Goal: Task Accomplishment & Management: Use online tool/utility

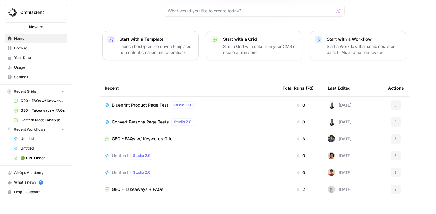
scroll to position [63, 0]
click at [153, 135] on span "GEO - FAQs w/ Keywords Grid" at bounding box center [142, 138] width 61 height 6
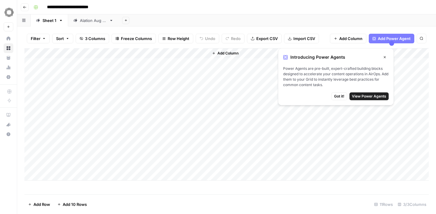
click at [336, 95] on span "Got it!" at bounding box center [339, 96] width 10 height 5
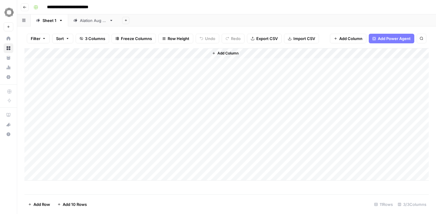
click at [86, 64] on div "Add Column" at bounding box center [226, 114] width 404 height 133
click at [90, 67] on div "Add Column" at bounding box center [226, 114] width 404 height 133
click at [78, 90] on div "Add Column" at bounding box center [226, 114] width 404 height 133
click at [80, 64] on div "Add Column" at bounding box center [226, 114] width 404 height 133
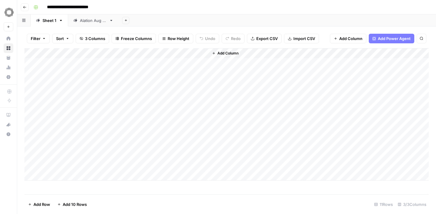
click at [111, 64] on div "Add Column" at bounding box center [226, 114] width 404 height 133
click at [141, 63] on div "Add Column" at bounding box center [226, 114] width 404 height 133
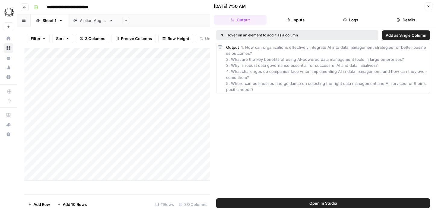
click at [71, 61] on div "Add Column" at bounding box center [116, 114] width 185 height 133
click at [427, 7] on icon "button" at bounding box center [428, 6] width 2 height 2
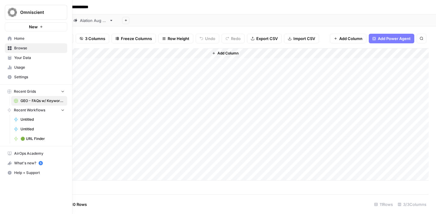
click at [11, 39] on icon at bounding box center [10, 38] width 4 height 4
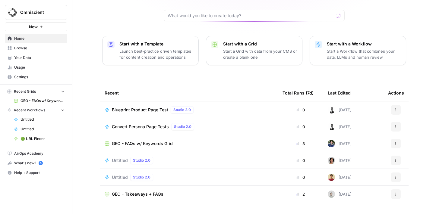
scroll to position [63, 0]
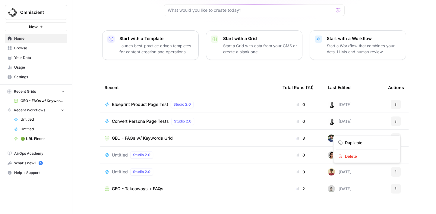
click at [393, 134] on button "Actions" at bounding box center [396, 139] width 10 height 10
click at [183, 135] on div "GEO - FAQs w/ Keywords Grid" at bounding box center [189, 138] width 168 height 6
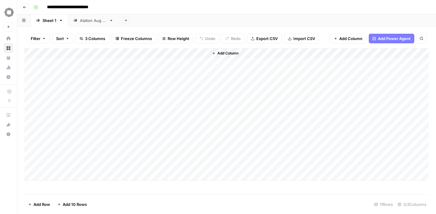
click at [107, 21] on div "Alation [DATE]" at bounding box center [93, 20] width 27 height 6
click at [72, 72] on div "Add Column" at bounding box center [226, 121] width 404 height 146
click at [72, 72] on textarea "**********" at bounding box center [93, 74] width 96 height 8
click at [68, 78] on div "**********" at bounding box center [93, 73] width 96 height 11
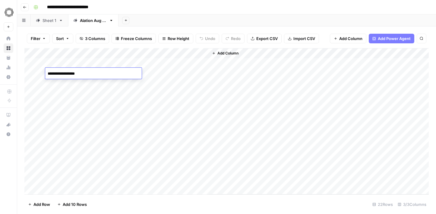
click at [67, 79] on div "**********" at bounding box center [93, 73] width 96 height 11
click at [64, 86] on div "Add Column" at bounding box center [226, 121] width 404 height 146
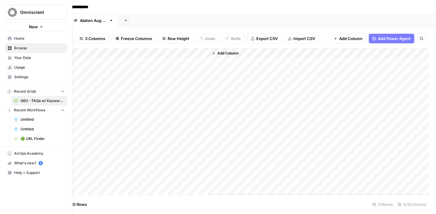
click at [12, 40] on link "Home" at bounding box center [36, 39] width 62 height 10
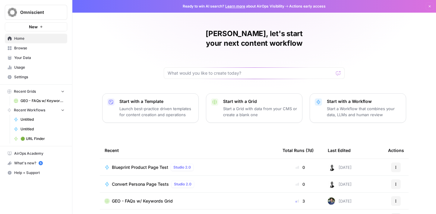
scroll to position [63, 0]
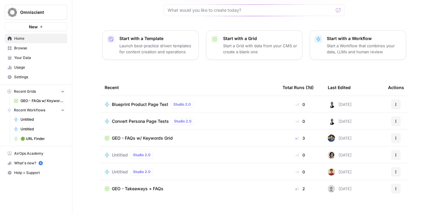
click at [149, 186] on span "GEO - Takeaways + FAQs" at bounding box center [138, 189] width 52 height 6
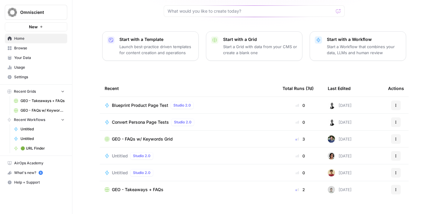
scroll to position [63, 0]
click at [34, 30] on span "New" at bounding box center [33, 27] width 9 height 6
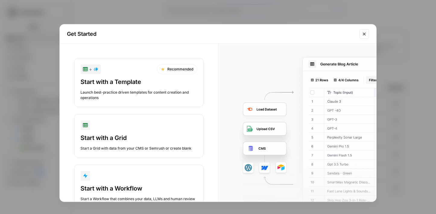
click at [117, 127] on div "button" at bounding box center [138, 126] width 117 height 10
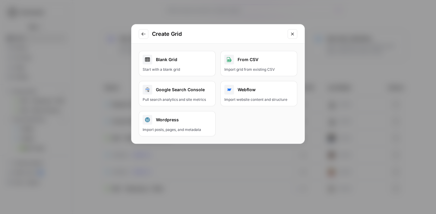
click at [166, 67] on div "Start with a blank grid" at bounding box center [177, 69] width 69 height 5
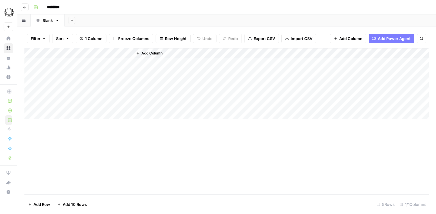
click at [160, 63] on div "Add Column" at bounding box center [281, 83] width 296 height 71
click at [92, 63] on div "Add Column" at bounding box center [226, 83] width 404 height 71
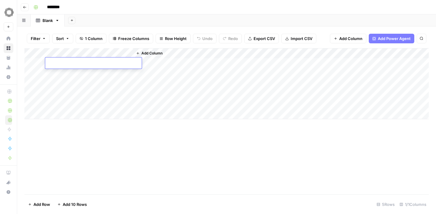
click at [159, 64] on div "Add Column" at bounding box center [281, 83] width 296 height 71
click at [143, 56] on button "Add Column" at bounding box center [149, 53] width 31 height 8
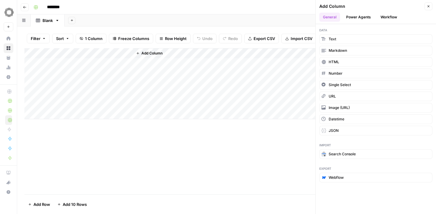
click at [350, 17] on button "Power Agents" at bounding box center [358, 17] width 32 height 9
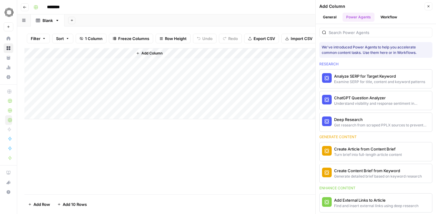
click at [235, 3] on div "********" at bounding box center [230, 7] width 399 height 10
click at [25, 9] on button "Go back" at bounding box center [25, 7] width 8 height 8
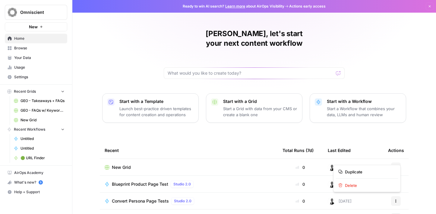
click at [394, 166] on icon "button" at bounding box center [396, 168] width 4 height 4
click at [359, 184] on span "Delete" at bounding box center [369, 186] width 48 height 6
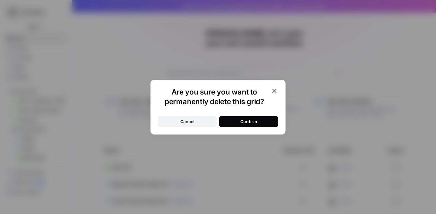
click at [269, 124] on button "Confirm" at bounding box center [248, 121] width 59 height 11
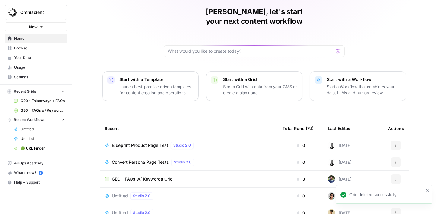
scroll to position [63, 0]
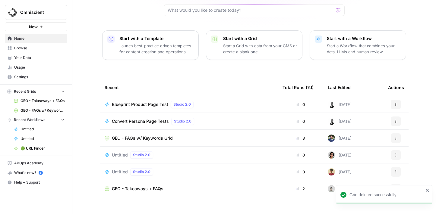
click at [259, 130] on td "GEO - FAQs w/ Keywords Grid" at bounding box center [189, 138] width 178 height 17
click at [380, 130] on td "[DATE]" at bounding box center [353, 138] width 60 height 17
click at [107, 136] on icon at bounding box center [107, 138] width 4 height 4
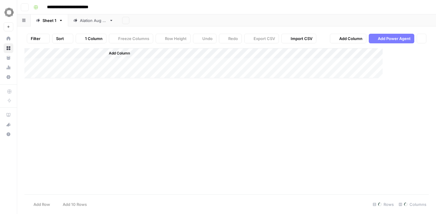
click at [107, 128] on div "Add Column" at bounding box center [226, 121] width 404 height 146
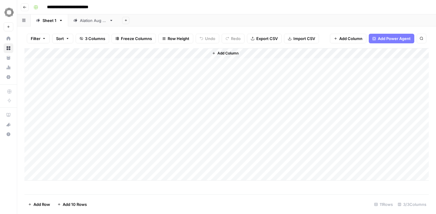
click at [143, 53] on div "Add Column" at bounding box center [226, 114] width 404 height 133
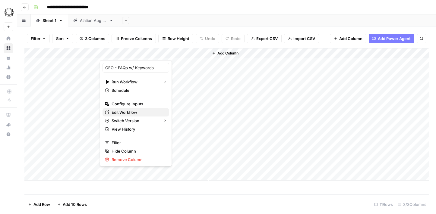
click at [137, 111] on span "Edit Workflow" at bounding box center [138, 112] width 53 height 6
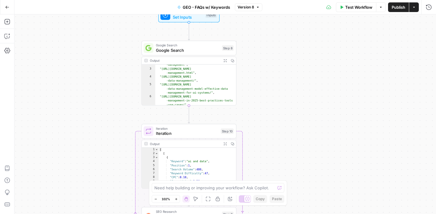
scroll to position [38, 0]
